Goal: Find specific page/section: Find specific page/section

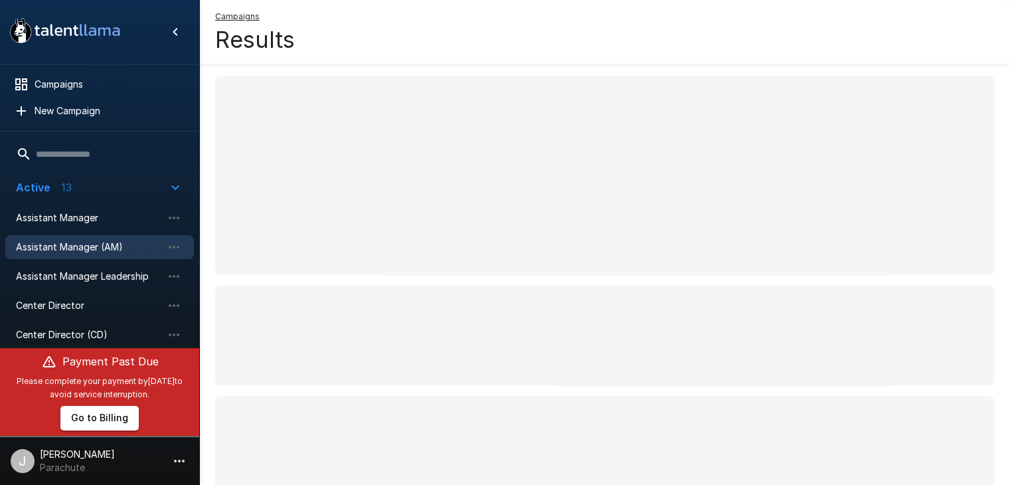
click at [110, 243] on span "Assistant Manager (AM)" at bounding box center [89, 246] width 146 height 13
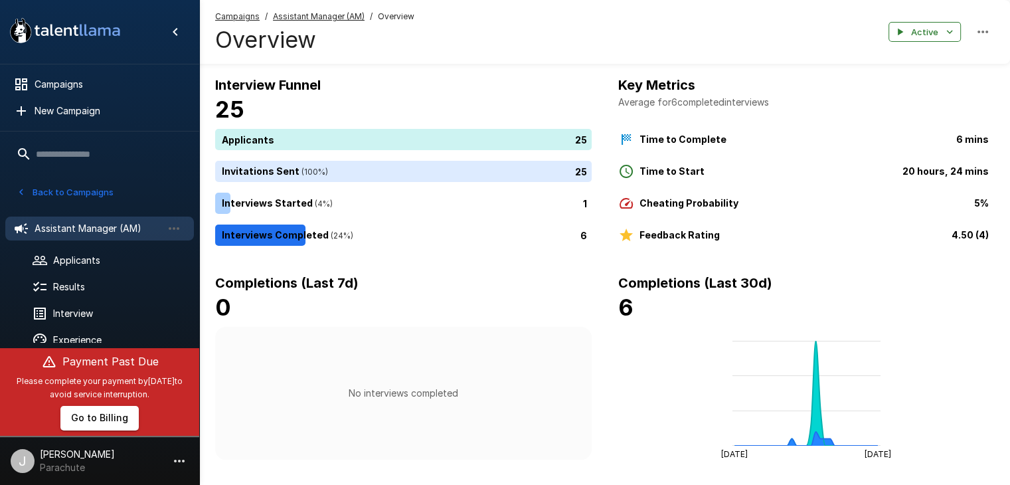
click at [68, 192] on button "Back to Campaigns" at bounding box center [65, 192] width 104 height 21
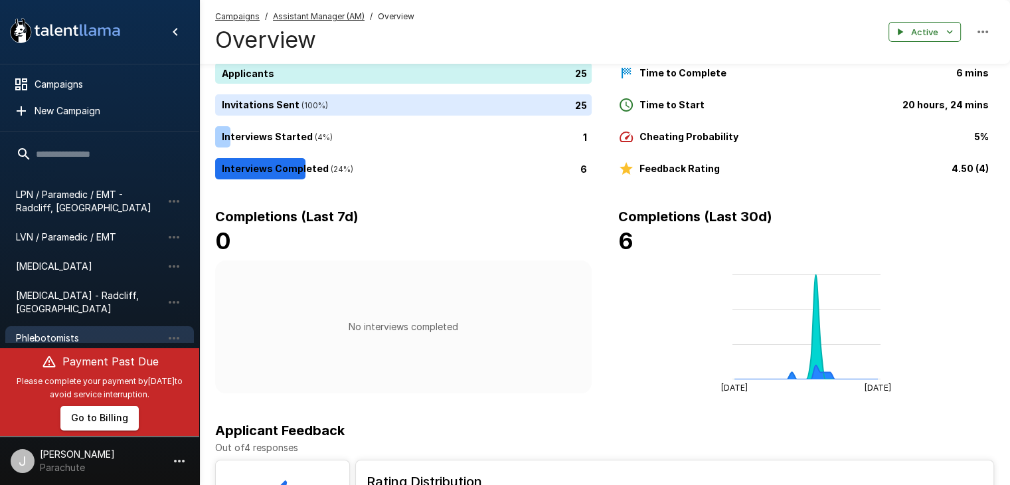
scroll to position [304, 0]
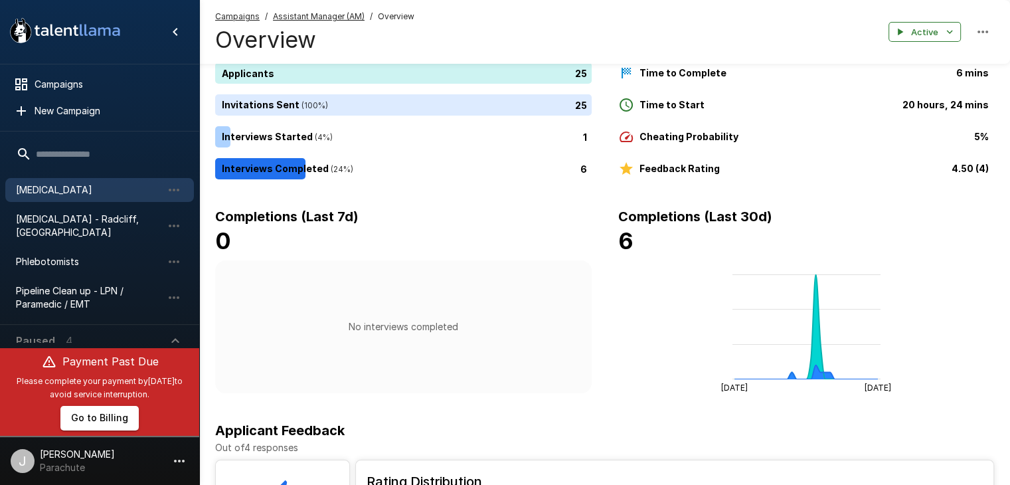
click at [66, 192] on span "[MEDICAL_DATA]" at bounding box center [89, 189] width 146 height 13
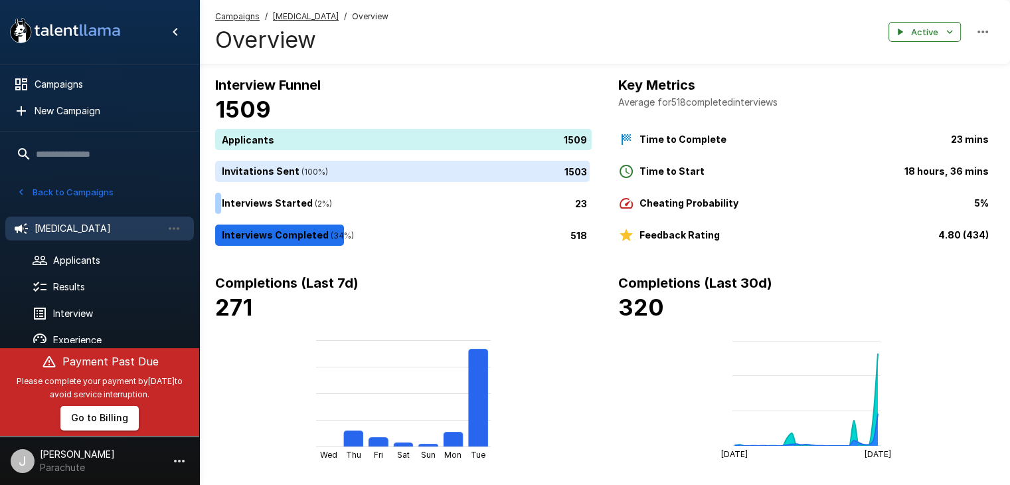
click at [295, 13] on u "[MEDICAL_DATA]" at bounding box center [306, 16] width 66 height 10
click at [295, 19] on u "[MEDICAL_DATA]" at bounding box center [306, 16] width 66 height 10
click at [302, 16] on u "[MEDICAL_DATA]" at bounding box center [306, 16] width 66 height 10
click at [303, 10] on span "[MEDICAL_DATA]" at bounding box center [306, 16] width 66 height 13
click at [983, 29] on icon "button" at bounding box center [983, 32] width 16 height 16
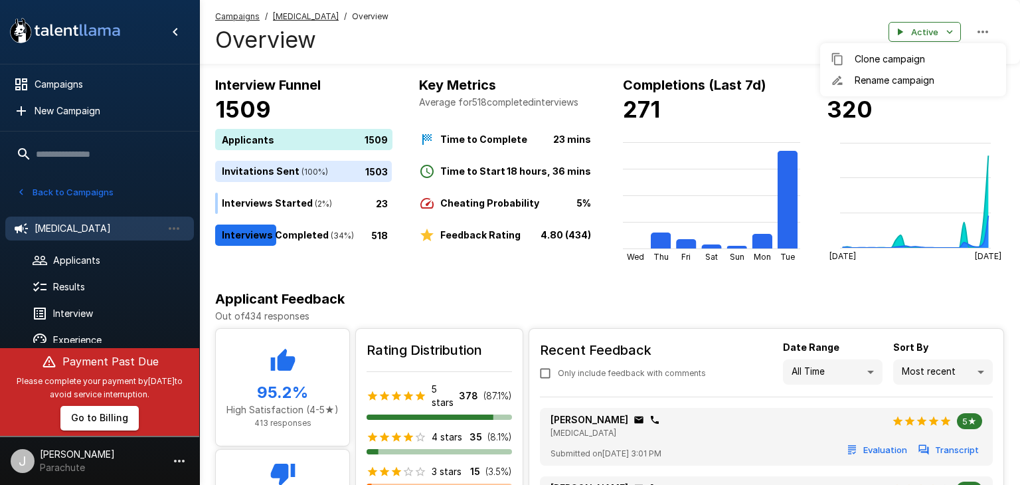
click at [789, 33] on div at bounding box center [510, 242] width 1020 height 485
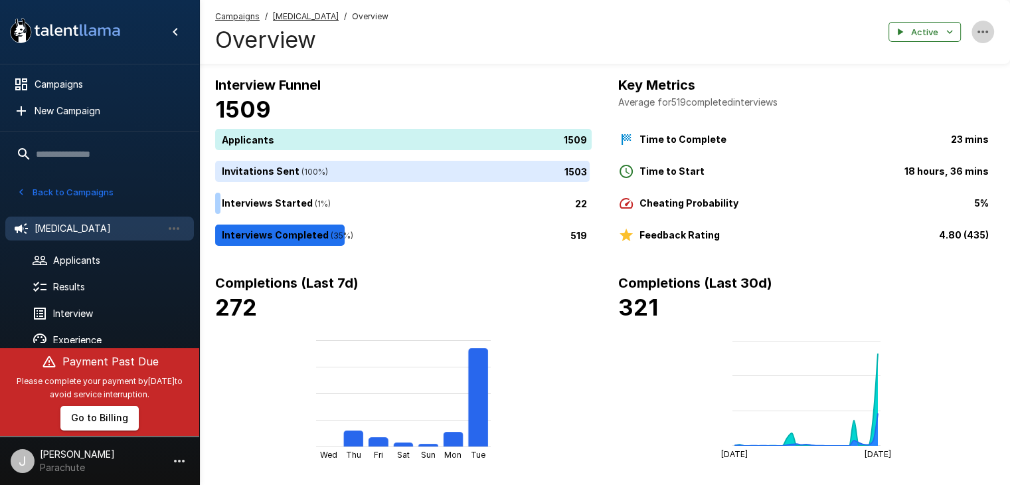
click at [976, 38] on icon "button" at bounding box center [983, 32] width 16 height 16
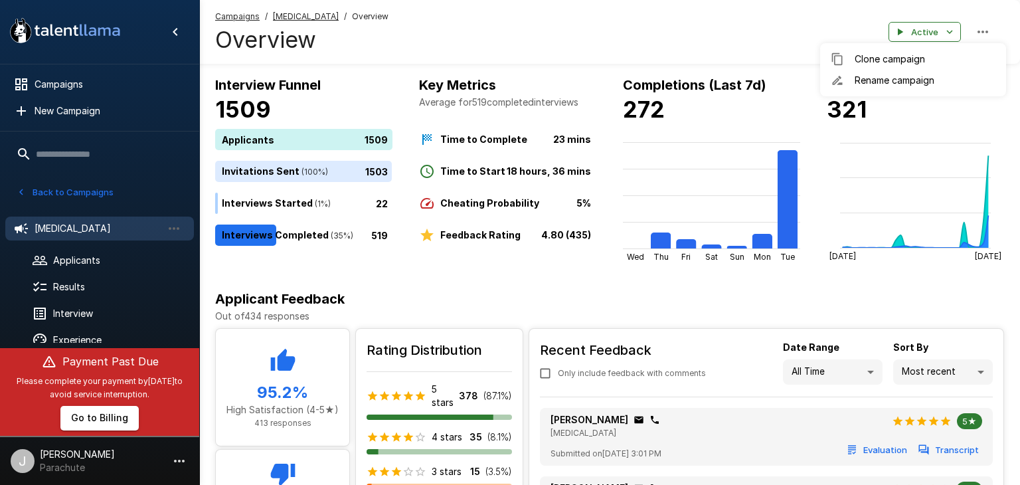
click at [773, 33] on div at bounding box center [510, 242] width 1020 height 485
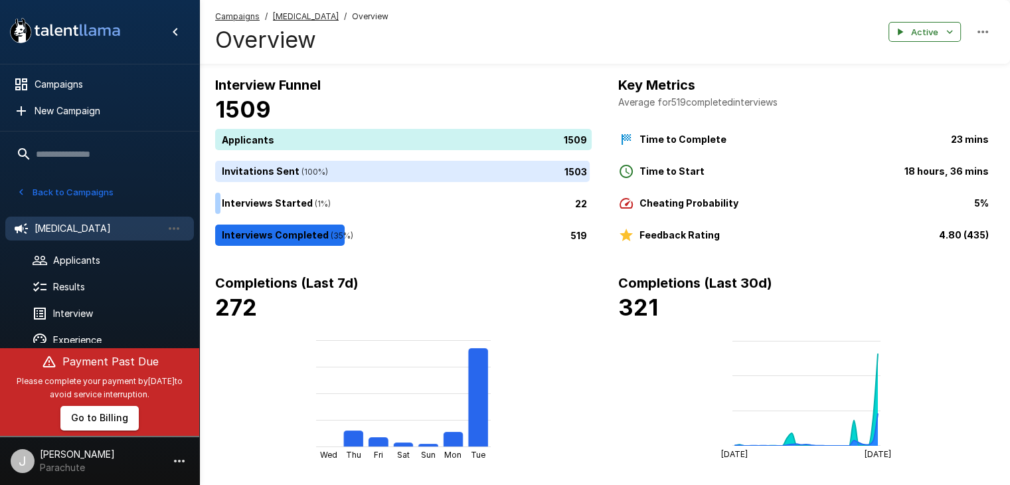
click at [290, 17] on u "[MEDICAL_DATA]" at bounding box center [306, 16] width 66 height 10
click at [62, 229] on span "[MEDICAL_DATA]" at bounding box center [98, 228] width 127 height 13
click at [72, 255] on span "Applicants" at bounding box center [118, 260] width 130 height 13
